Goal: Find specific page/section: Find specific page/section

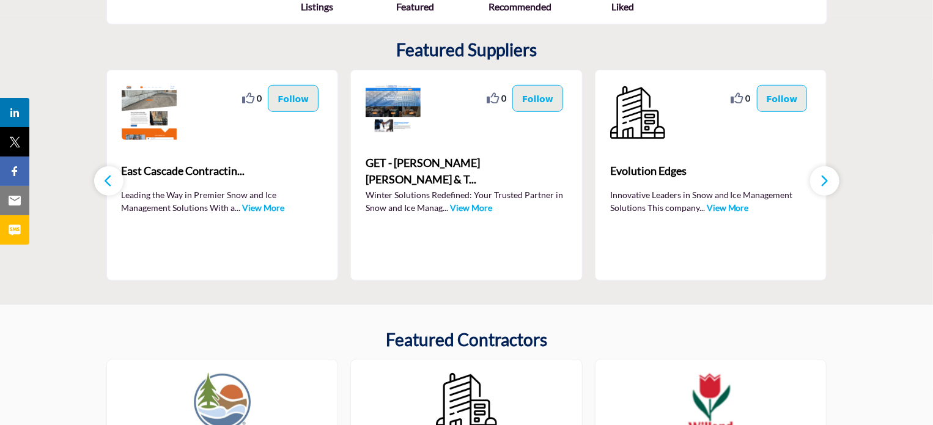
scroll to position [349, 0]
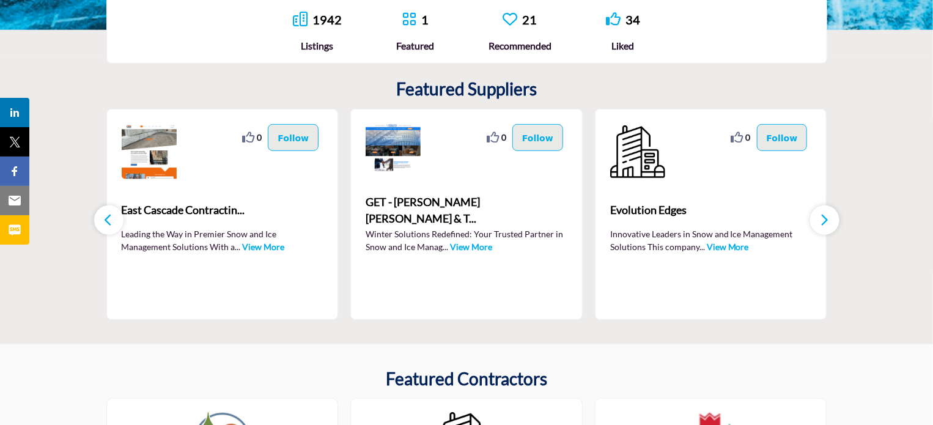
click at [264, 245] on link "View More" at bounding box center [264, 247] width 42 height 10
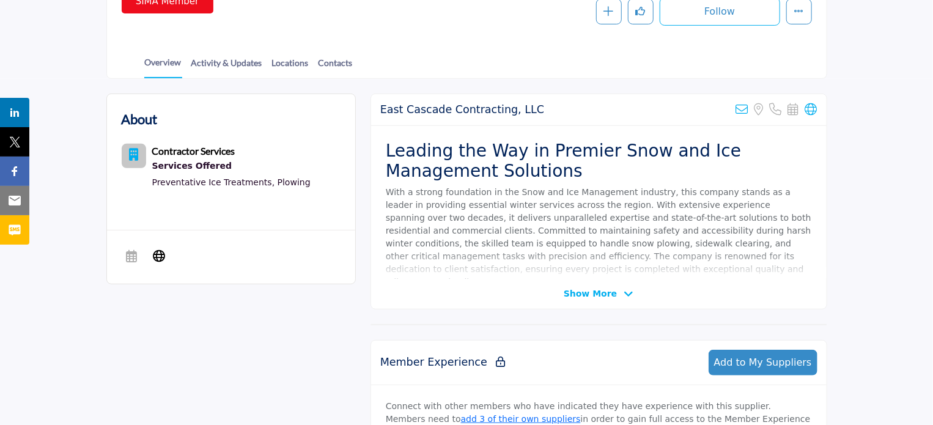
scroll to position [405, 0]
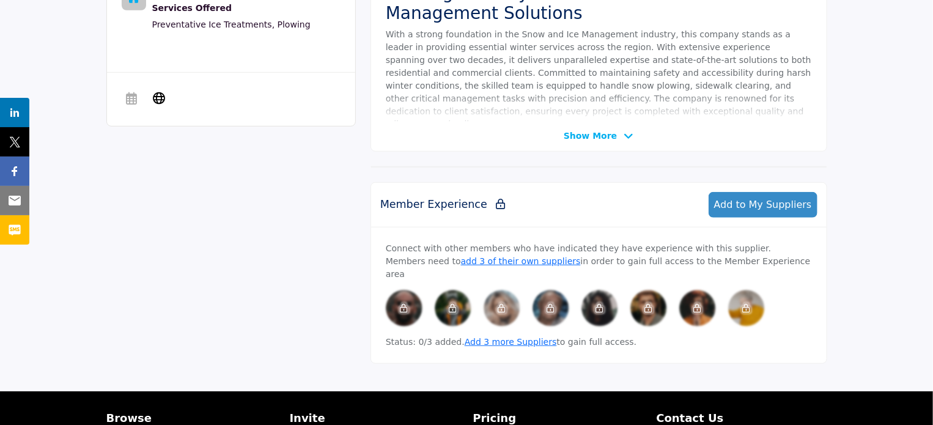
drag, startPoint x: 938, startPoint y: 78, endPoint x: 939, endPoint y: 279, distance: 201.3
click at [933, 279] on html "sima.org Browse Invite Pricing Contact Us" at bounding box center [466, 76] width 933 height 962
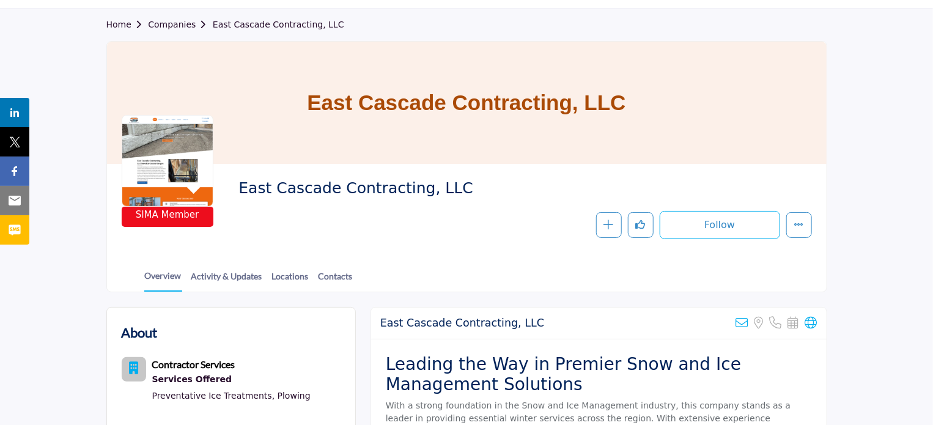
scroll to position [0, 0]
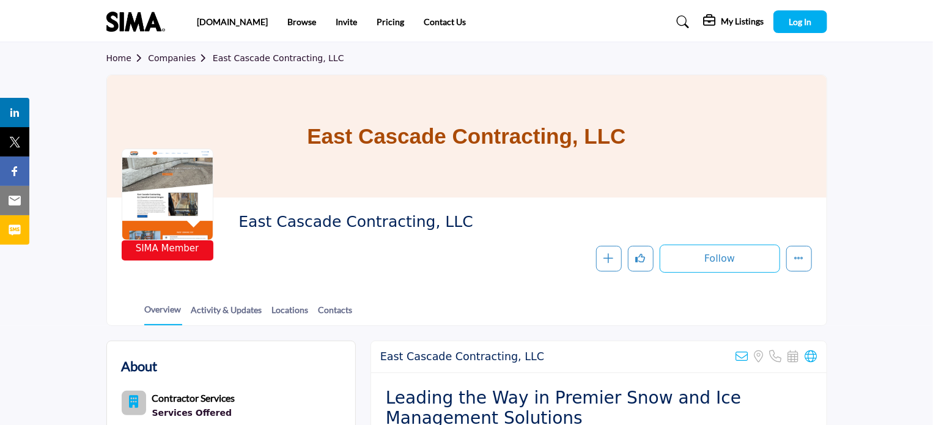
click at [121, 58] on link "Home" at bounding box center [127, 58] width 42 height 10
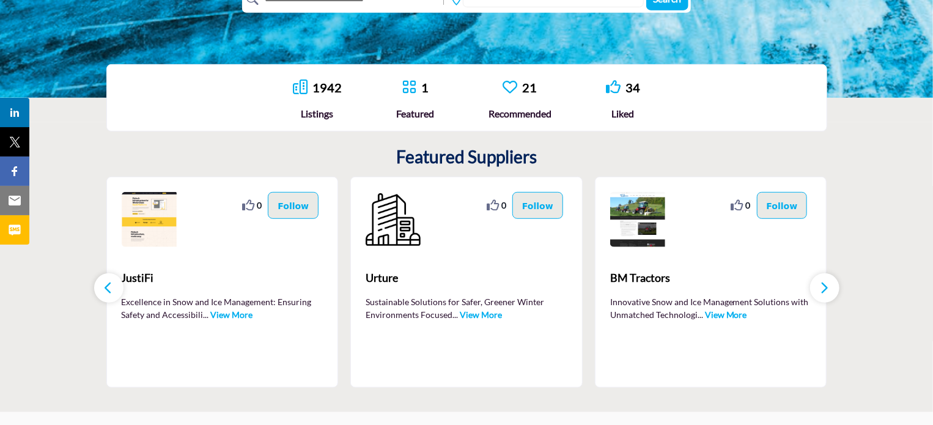
scroll to position [284, 0]
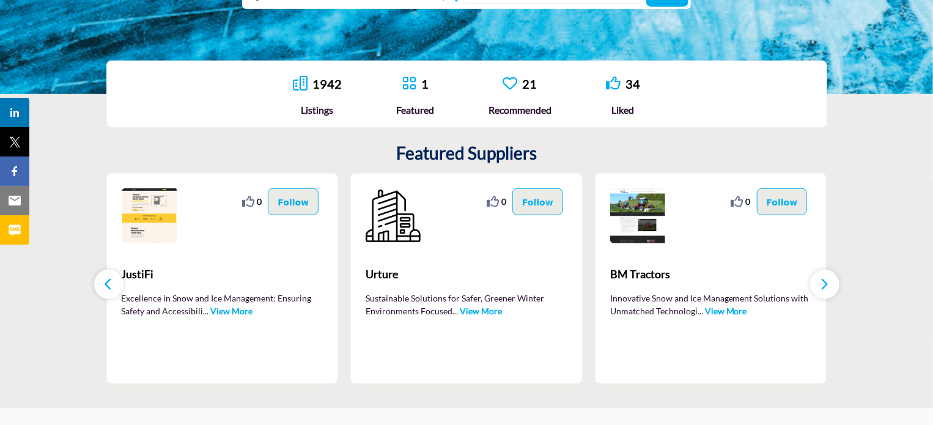
click at [480, 313] on link "View More" at bounding box center [481, 311] width 42 height 10
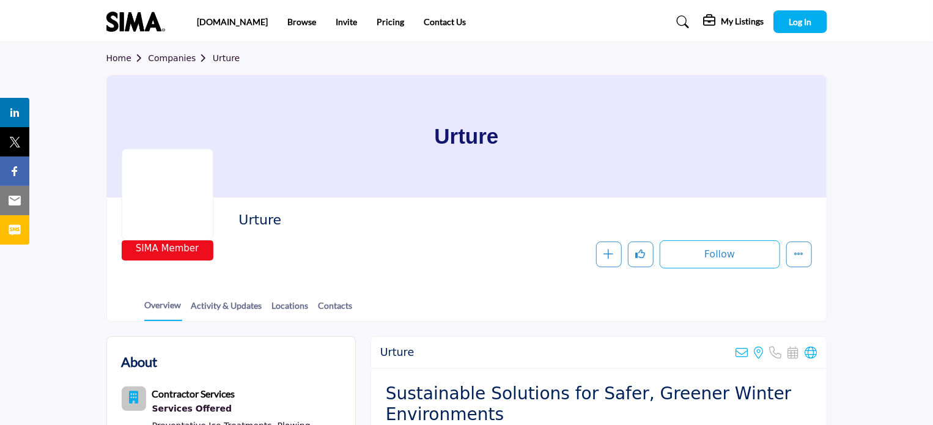
click at [117, 62] on link "Home" at bounding box center [127, 58] width 42 height 10
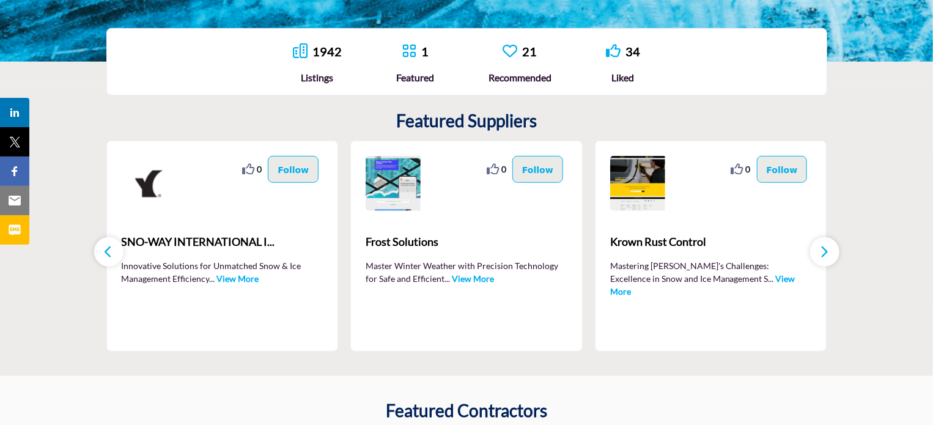
scroll to position [377, 0]
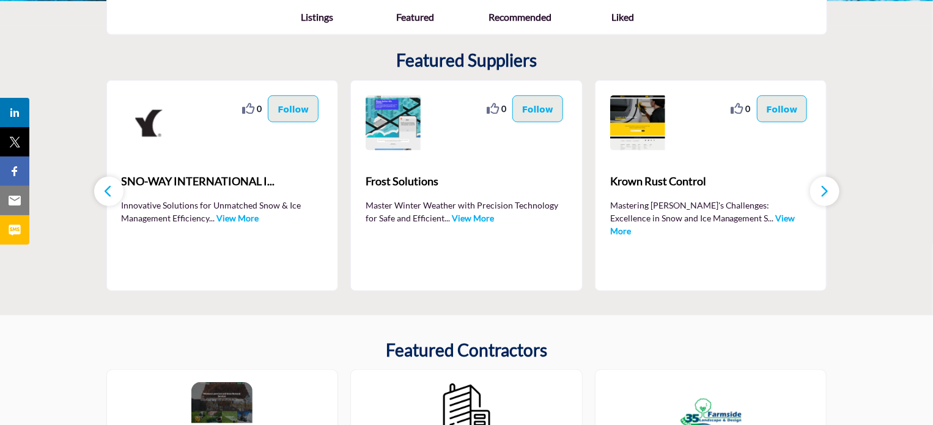
click at [240, 217] on link "View More" at bounding box center [238, 218] width 42 height 10
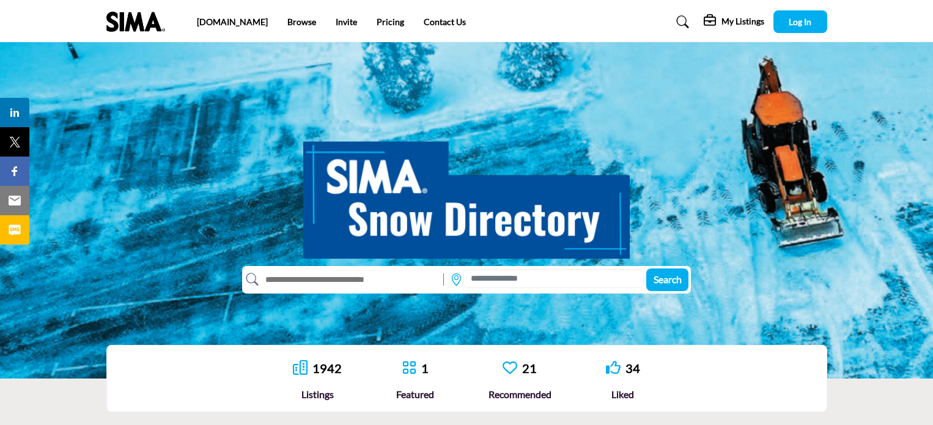
scroll to position [377, 0]
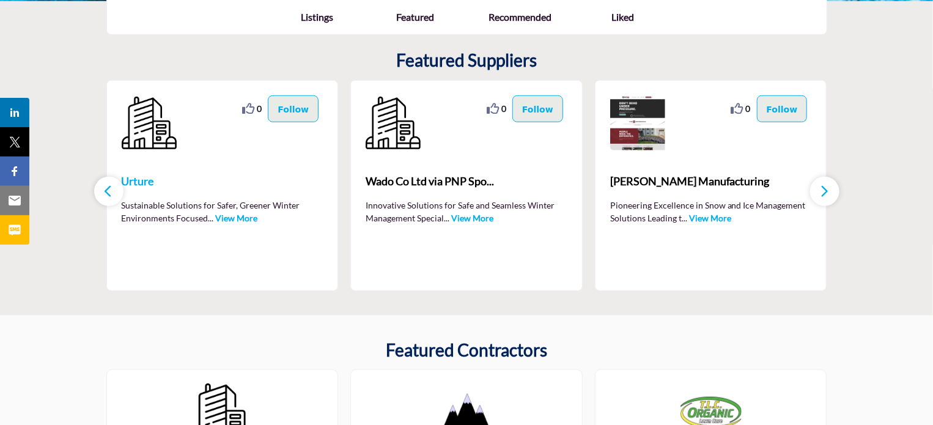
click at [203, 180] on span "Urture" at bounding box center [223, 181] width 202 height 17
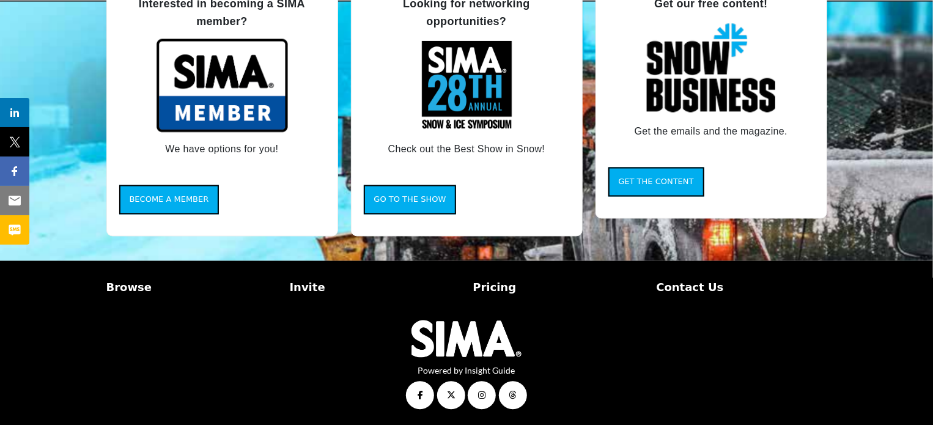
scroll to position [1081, 0]
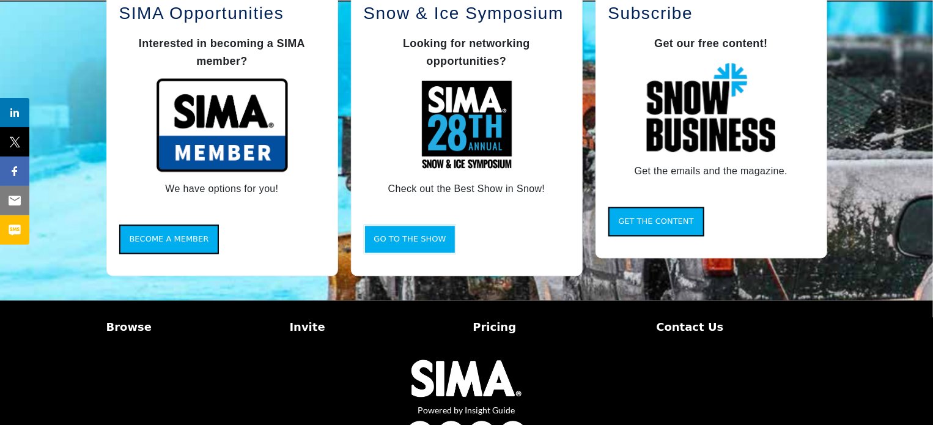
click at [411, 243] on span "Go to the Show" at bounding box center [410, 239] width 72 height 9
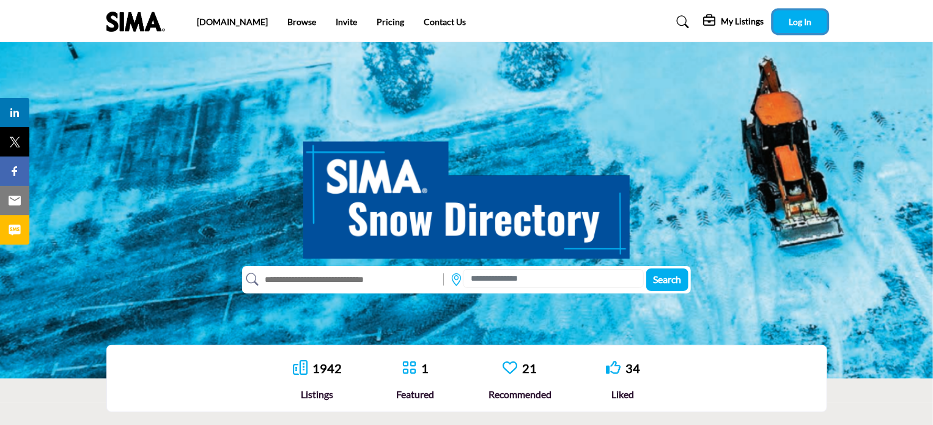
click at [800, 25] on span "Log In" at bounding box center [800, 22] width 23 height 10
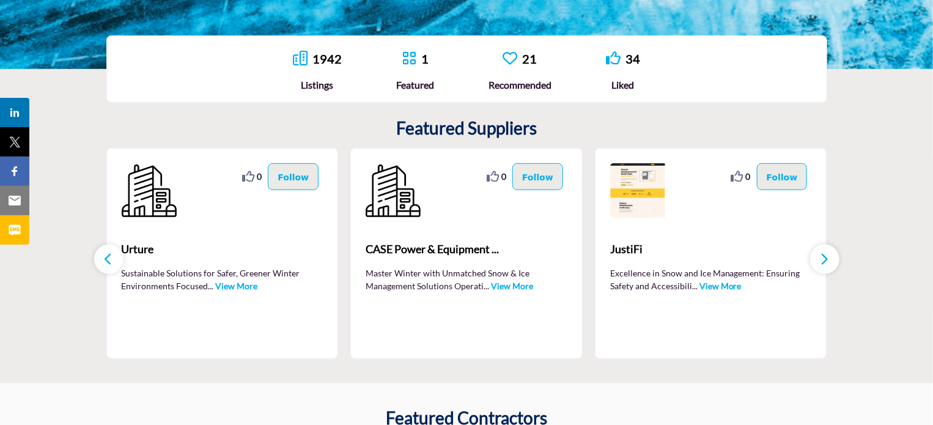
scroll to position [352, 0]
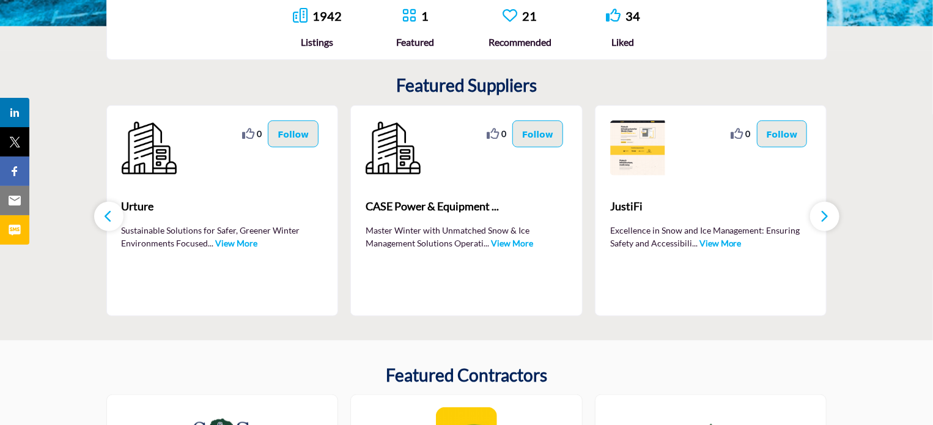
click at [513, 245] on link "View More" at bounding box center [512, 243] width 42 height 10
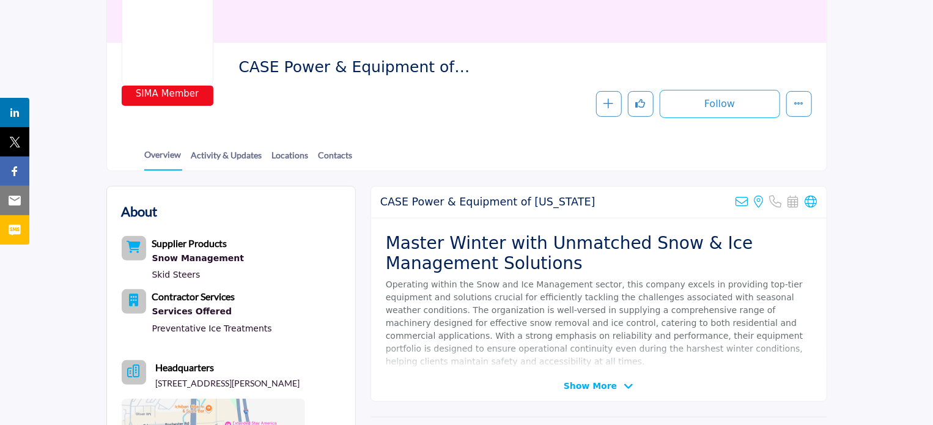
scroll to position [218, 0]
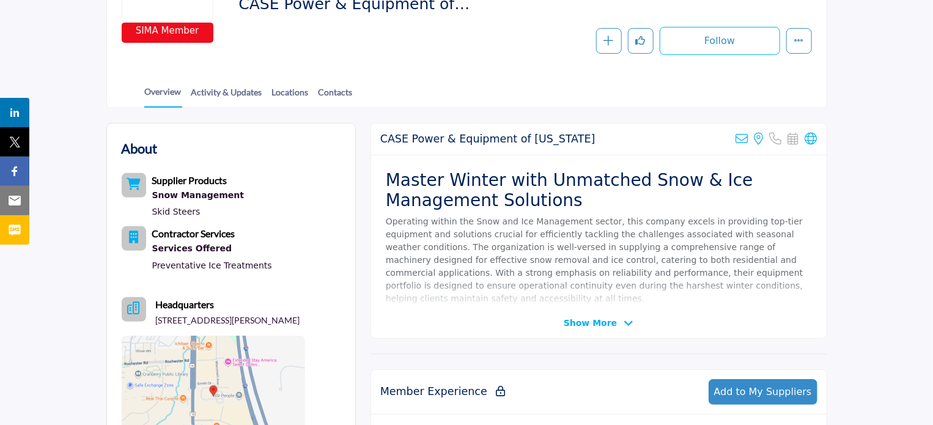
drag, startPoint x: 937, startPoint y: 65, endPoint x: 936, endPoint y: 188, distance: 122.3
click at [933, 188] on html "sima.org Browse Invite Pricing Contact Us" at bounding box center [466, 347] width 933 height 1130
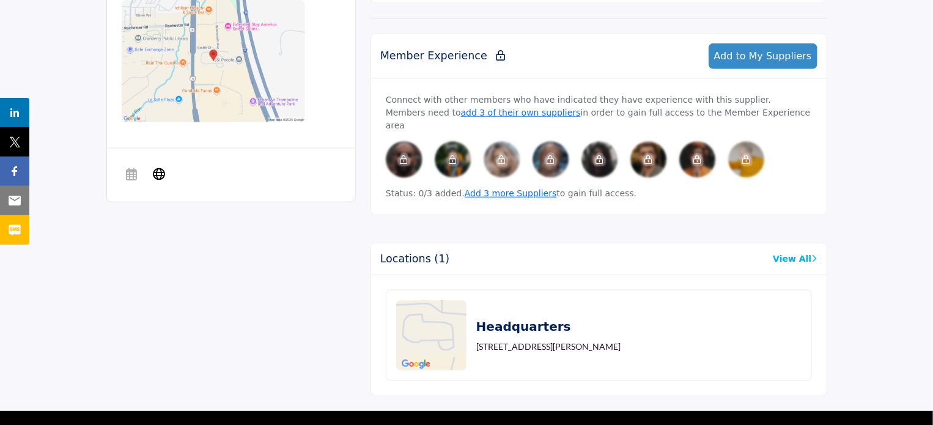
scroll to position [0, 0]
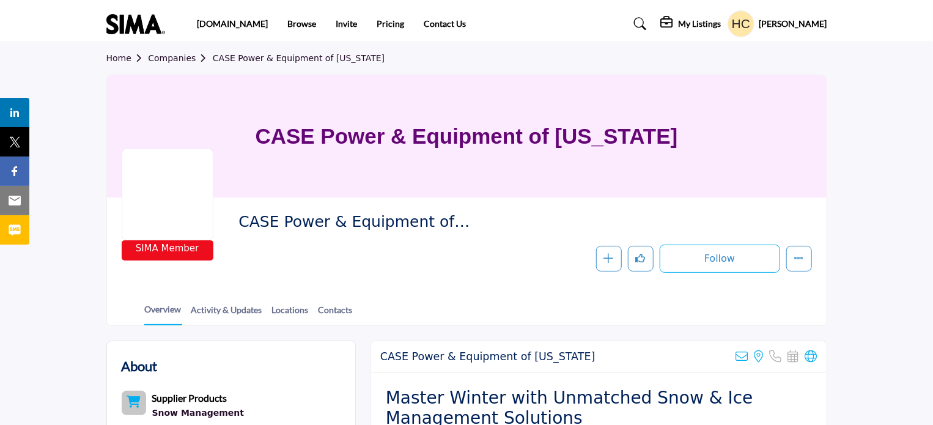
click at [120, 58] on link "Home" at bounding box center [127, 58] width 42 height 10
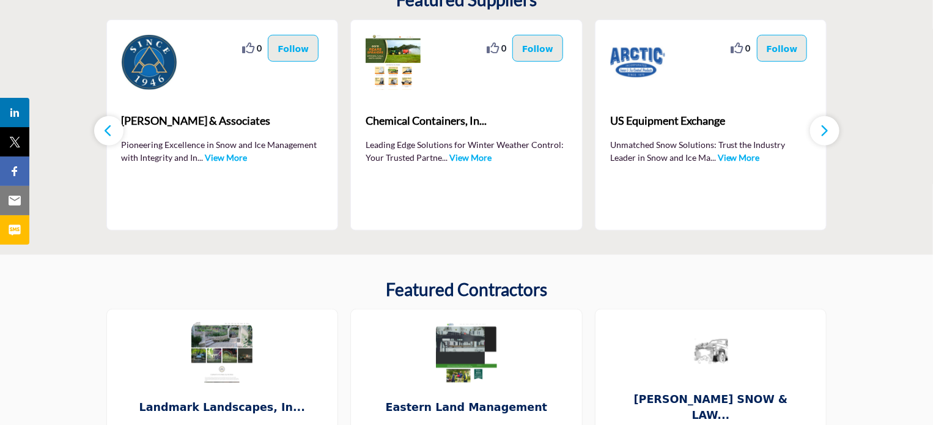
scroll to position [445, 0]
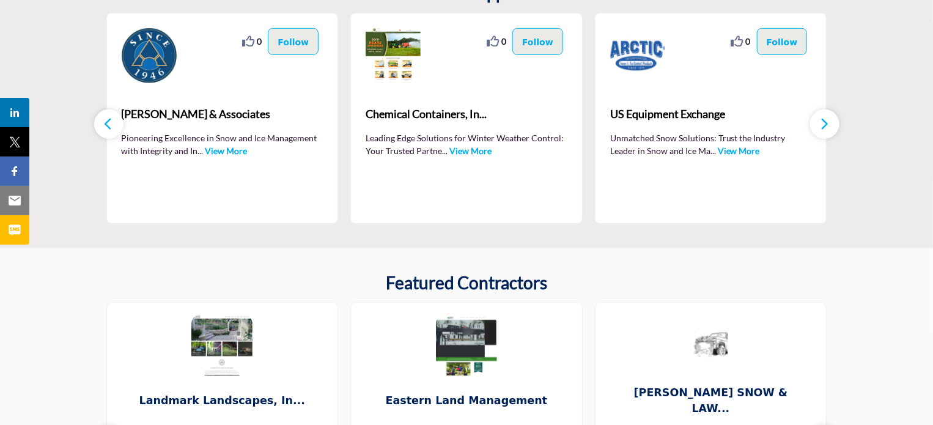
click at [718, 150] on link "View More" at bounding box center [739, 151] width 42 height 10
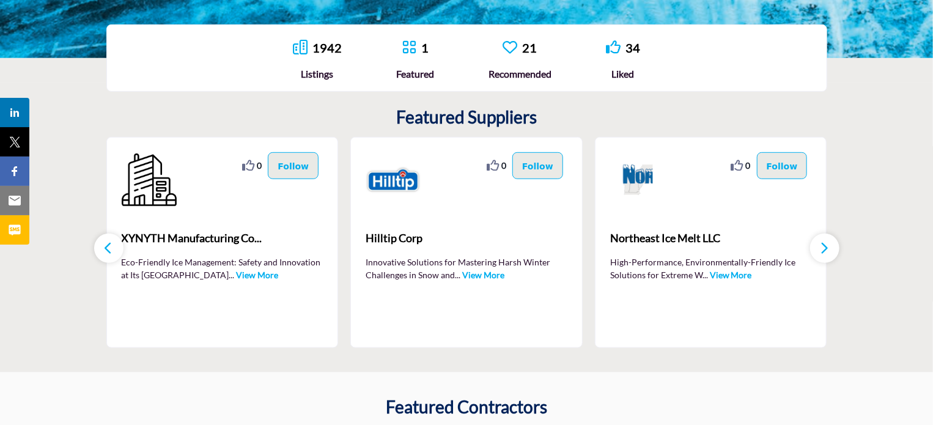
scroll to position [318, 0]
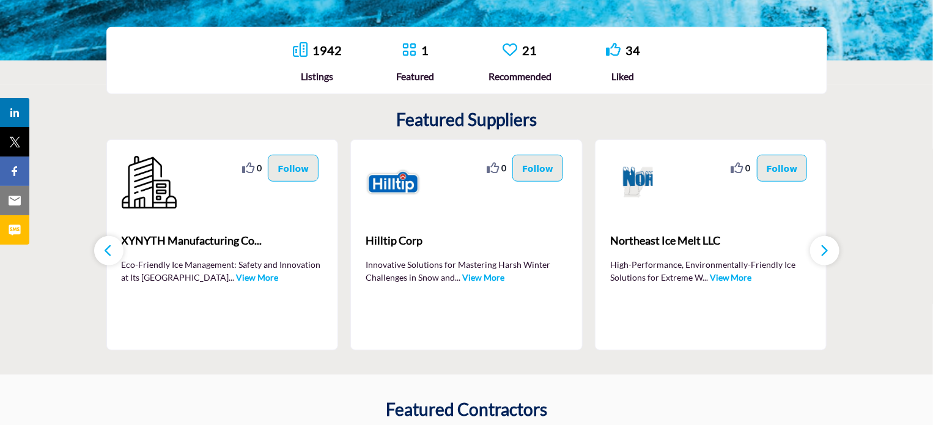
click at [716, 278] on link "View More" at bounding box center [731, 277] width 42 height 10
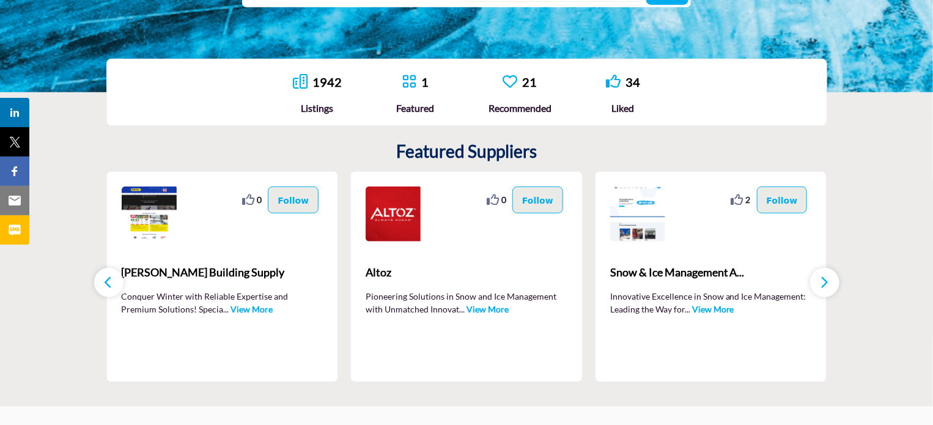
scroll to position [317, 0]
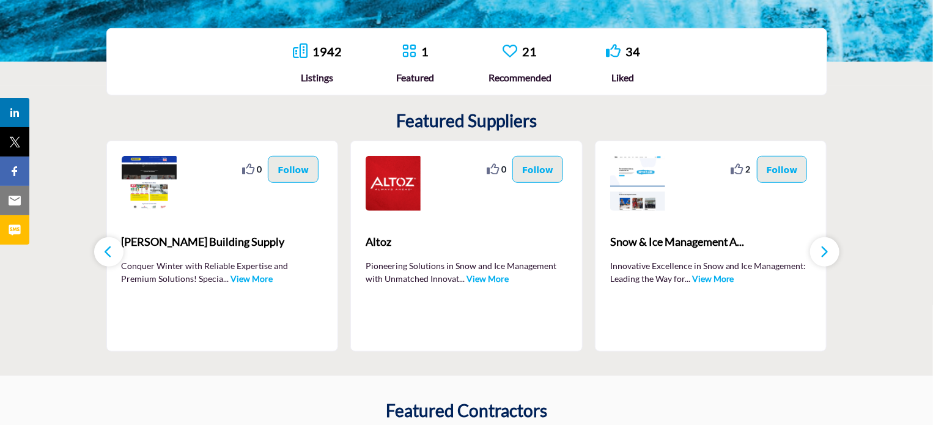
click at [486, 278] on link "View More" at bounding box center [488, 278] width 42 height 10
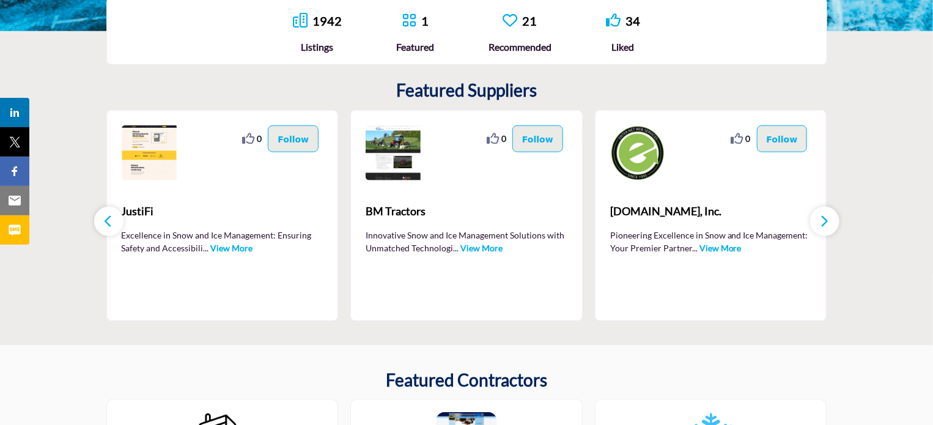
scroll to position [377, 0]
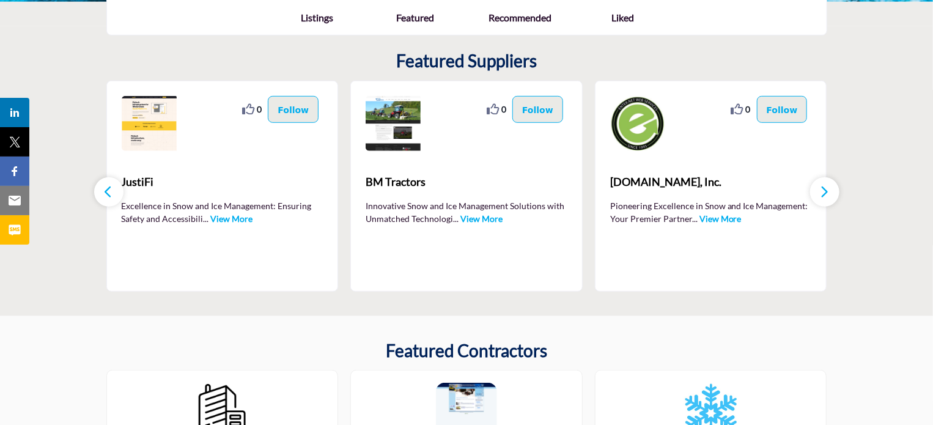
click at [477, 218] on link "View More" at bounding box center [482, 218] width 42 height 10
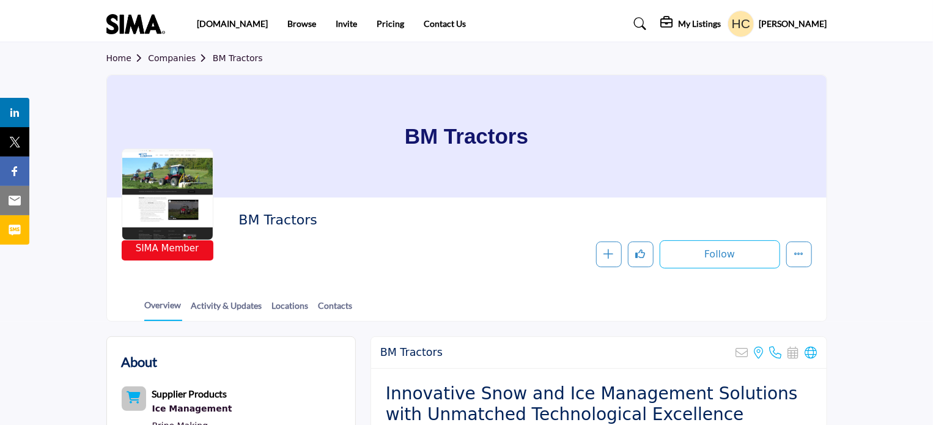
click at [115, 60] on link "Home" at bounding box center [127, 58] width 42 height 10
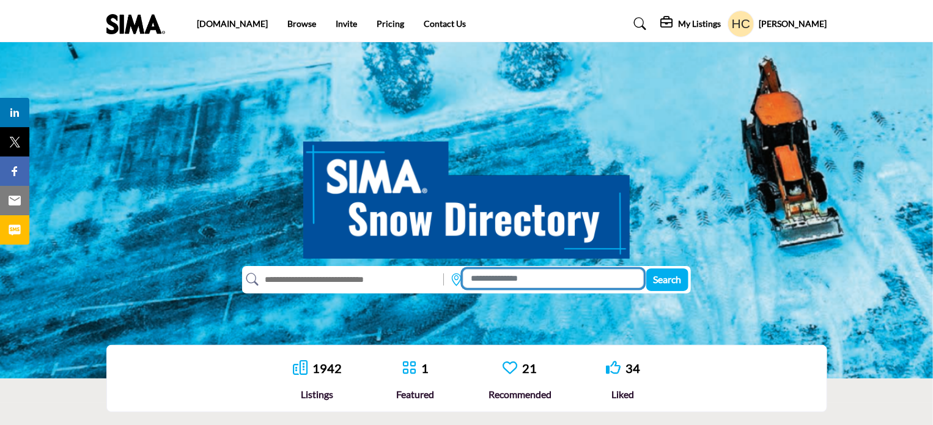
click at [515, 286] on input at bounding box center [553, 278] width 181 height 19
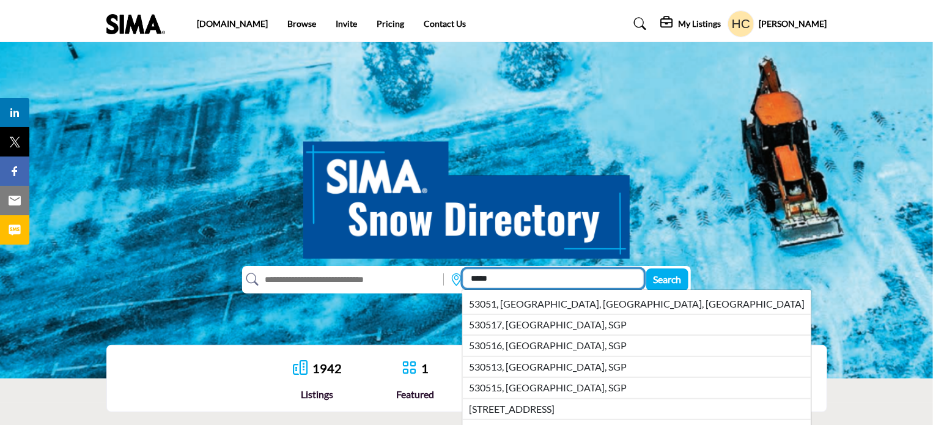
type input "*****"
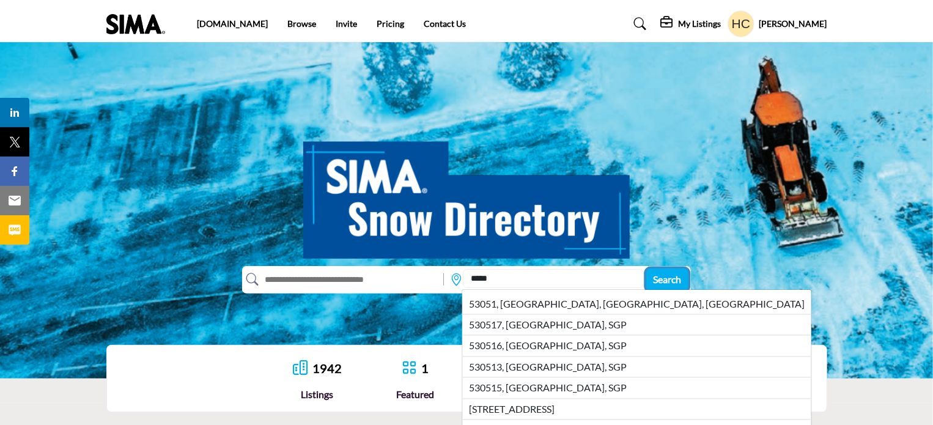
click at [675, 277] on span "Search" at bounding box center [668, 279] width 28 height 12
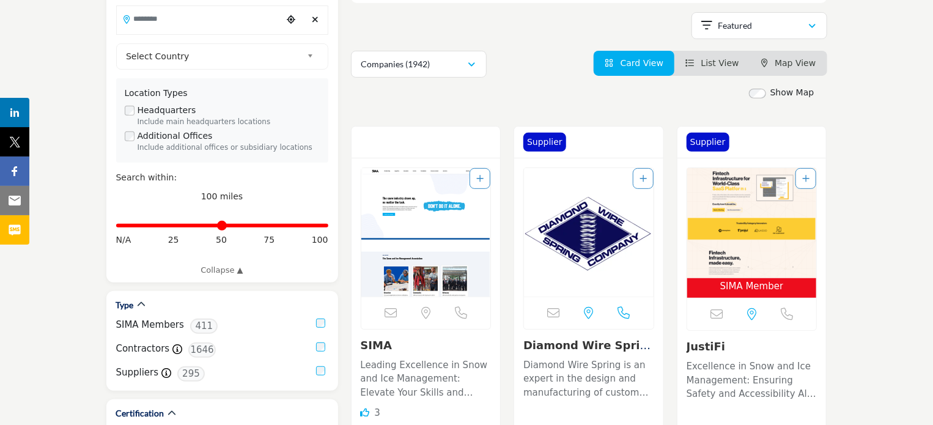
scroll to position [227, 0]
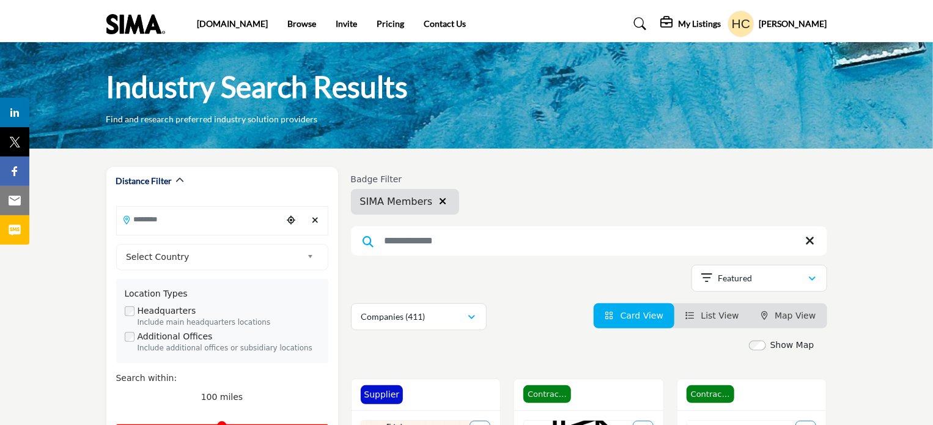
click at [439, 202] on icon "button" at bounding box center [442, 201] width 7 height 10
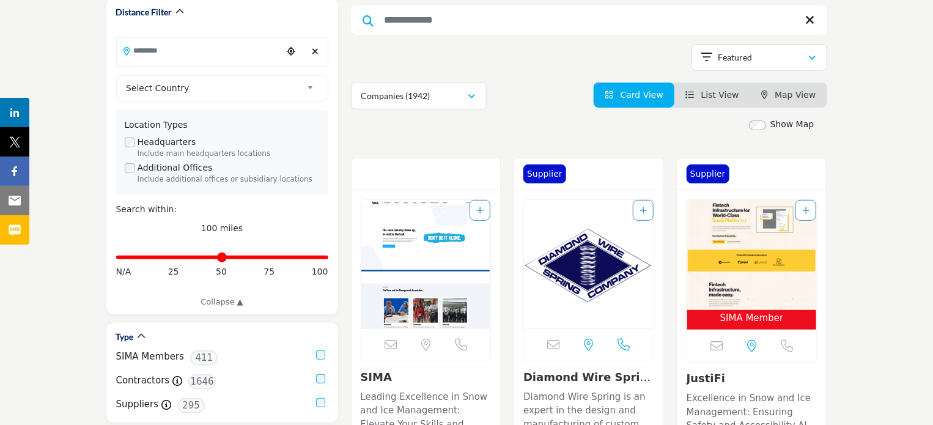
scroll to position [157, 0]
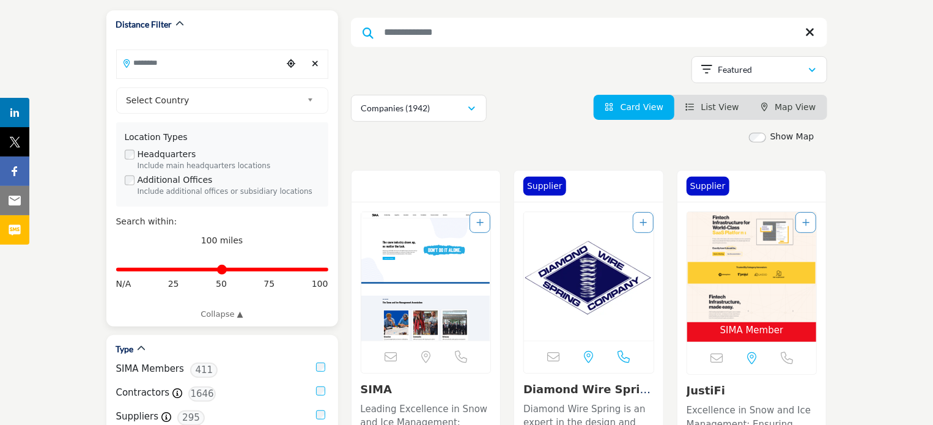
click at [135, 62] on input "Search Location" at bounding box center [199, 63] width 165 height 24
click at [127, 65] on icon at bounding box center [127, 63] width 7 height 9
click at [226, 63] on input "Search Location" at bounding box center [199, 63] width 165 height 24
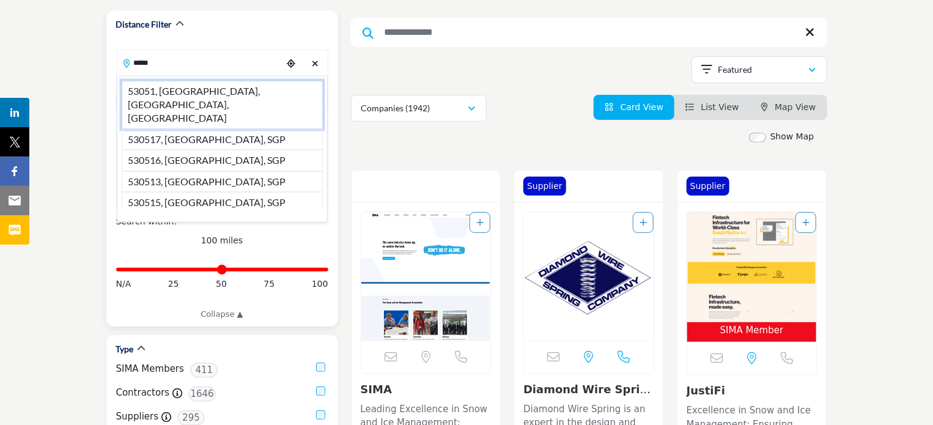
click at [219, 87] on li "53051, [GEOGRAPHIC_DATA], [GEOGRAPHIC_DATA], [GEOGRAPHIC_DATA]" at bounding box center [222, 105] width 201 height 48
type input "**********"
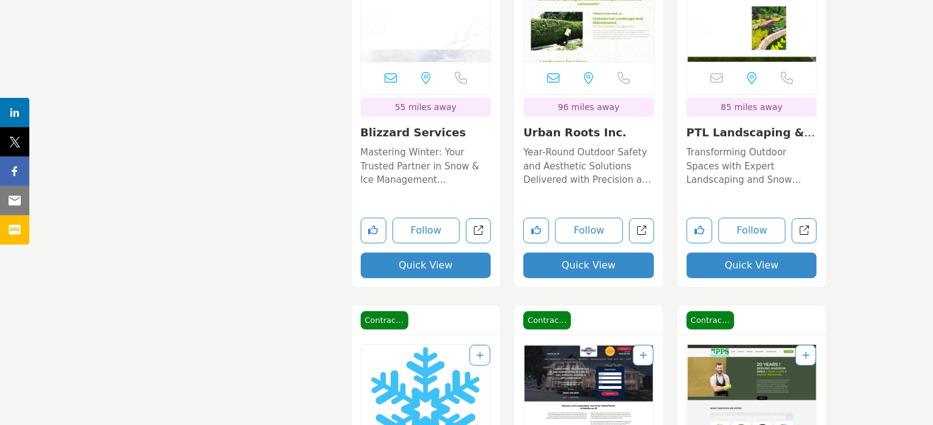
scroll to position [5031, 0]
